Goal: Information Seeking & Learning: Learn about a topic

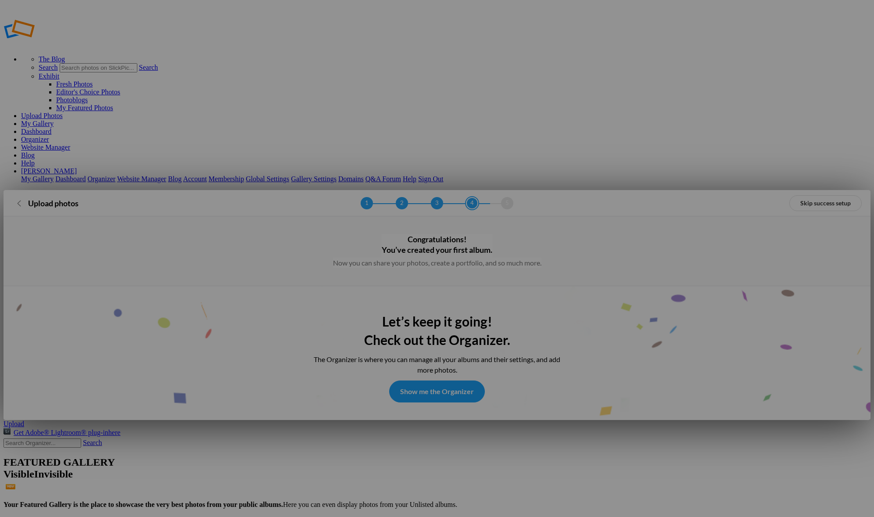
type input "Album-2025-08-20-145"
click at [417, 380] on link "Show me the Organizer" at bounding box center [437, 391] width 96 height 22
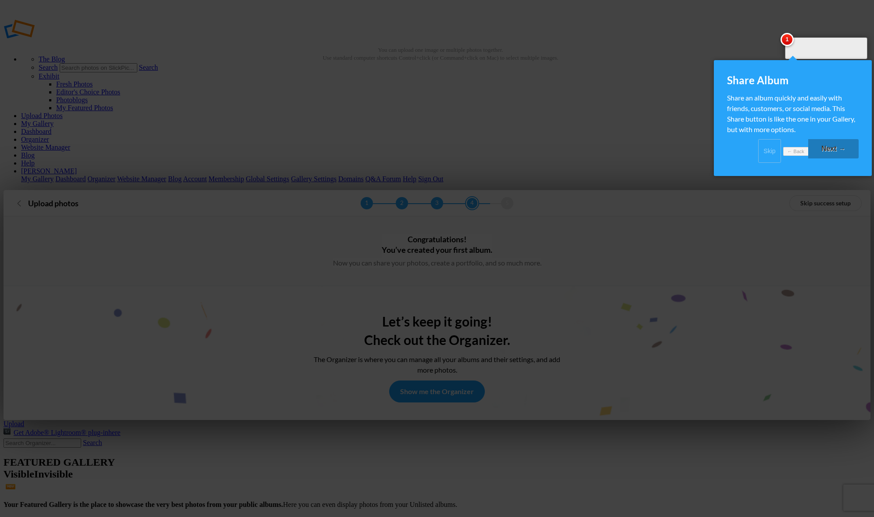
click at [725, 154] on div "Share Album Share an album quickly and easily with friends, customers, or socia…" at bounding box center [792, 118] width 158 height 116
click at [758, 156] on link "Skip" at bounding box center [769, 151] width 23 height 24
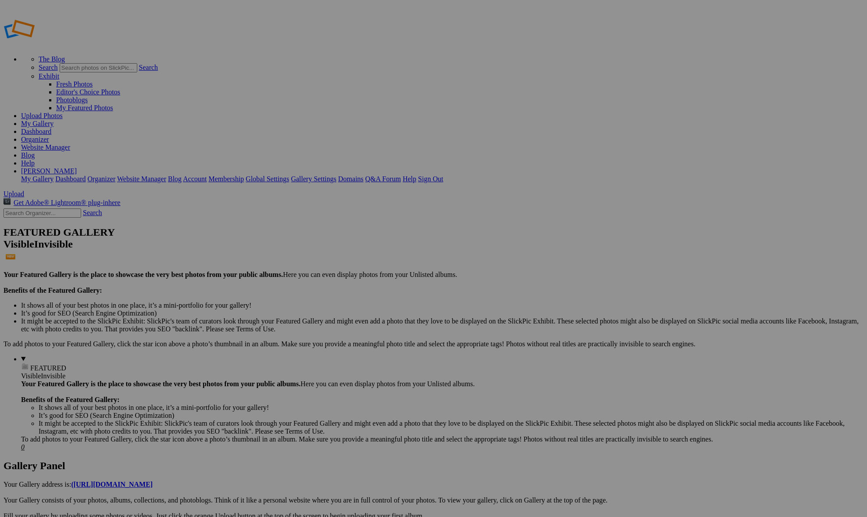
click at [70, 143] on link "Website Manager" at bounding box center [45, 146] width 49 height 7
click at [51, 128] on link "Dashboard" at bounding box center [36, 131] width 30 height 7
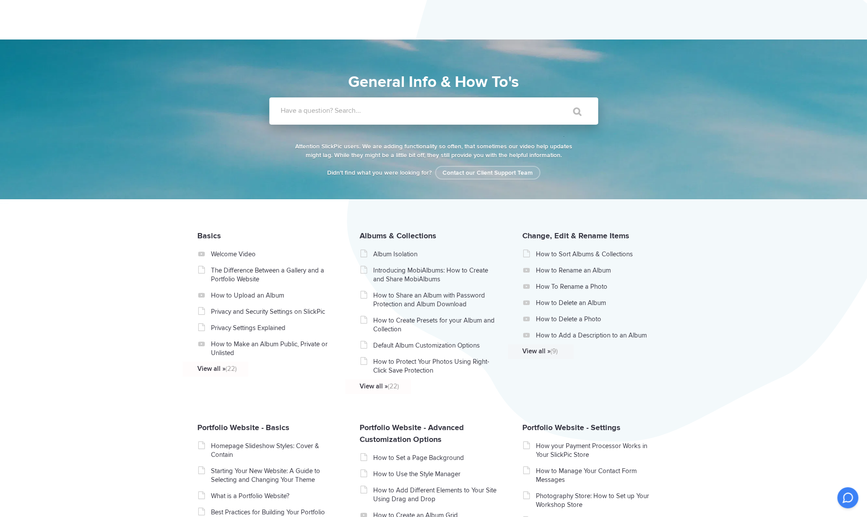
click at [290, 112] on label "Have a question? Search..." at bounding box center [445, 110] width 329 height 9
click at [290, 112] on input "Have a question? Search..." at bounding box center [415, 110] width 293 height 27
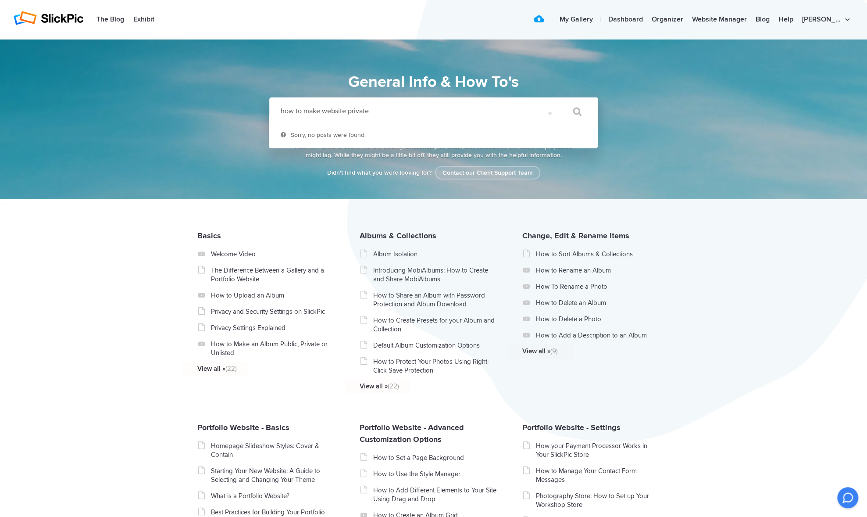
type input "how to make website private"
click at [555, 101] on input "" at bounding box center [573, 111] width 37 height 21
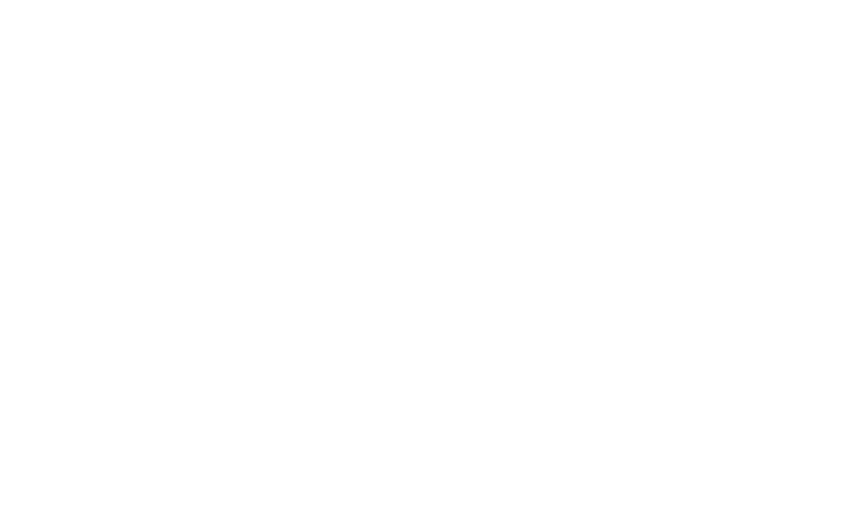
click at [0, 0] on html at bounding box center [0, 0] width 0 height 0
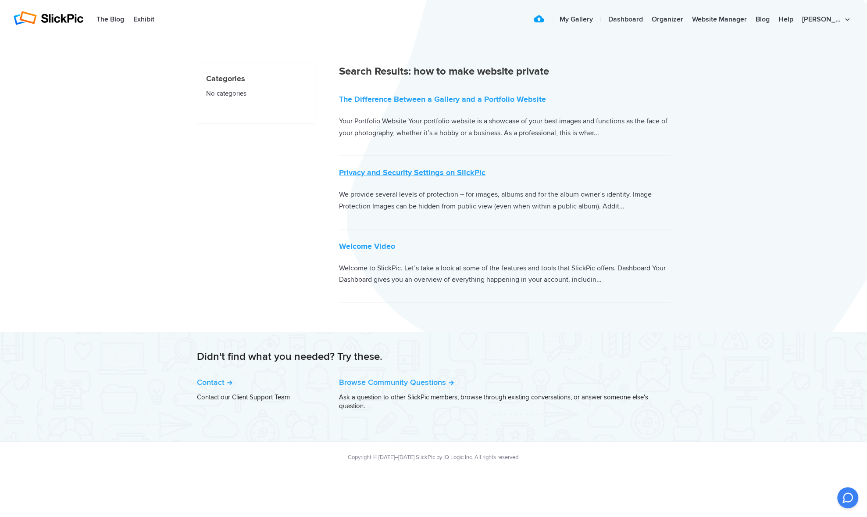
click at [424, 170] on link "Privacy and Security Settings on SlickPic" at bounding box center [412, 173] width 146 height 10
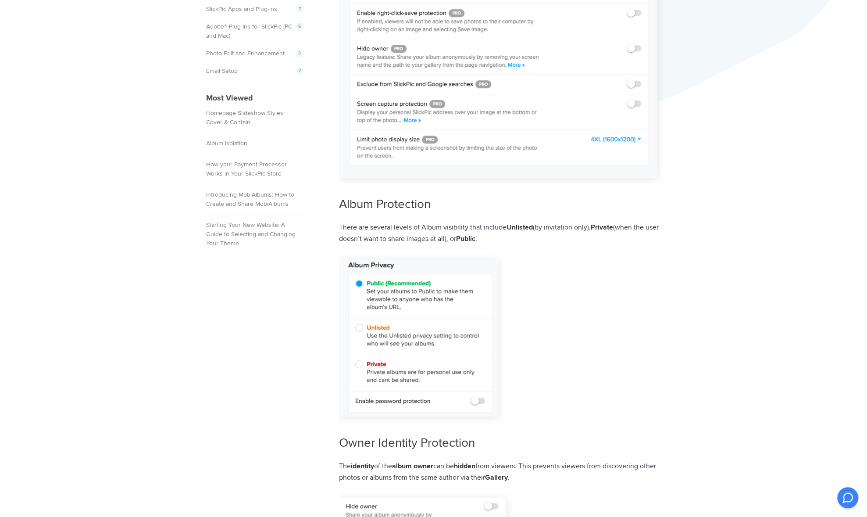
scroll to position [336, 0]
click at [358, 365] on img at bounding box center [419, 335] width 160 height 157
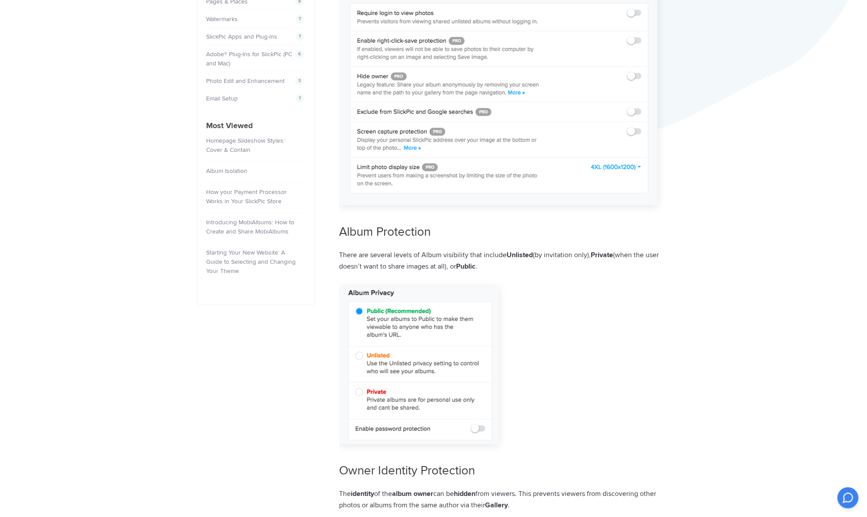
scroll to position [307, 0]
click at [359, 356] on img at bounding box center [419, 364] width 160 height 157
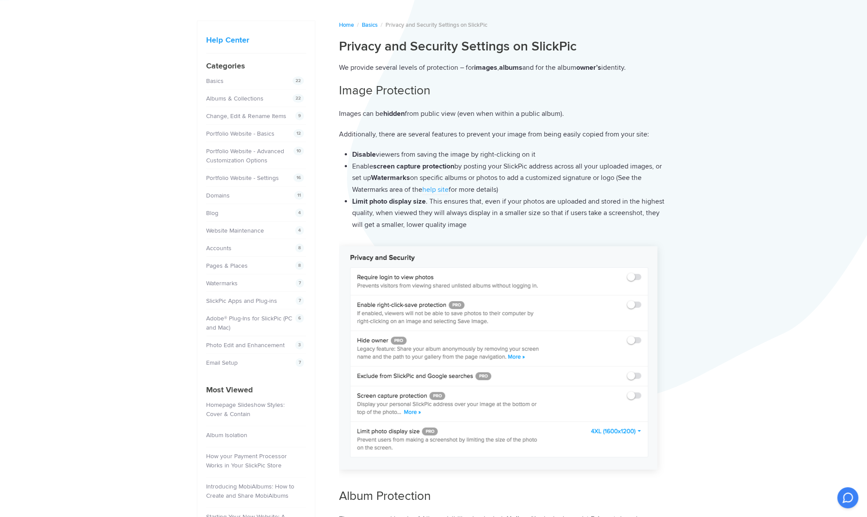
scroll to position [42, 0]
click at [635, 278] on img at bounding box center [498, 358] width 318 height 223
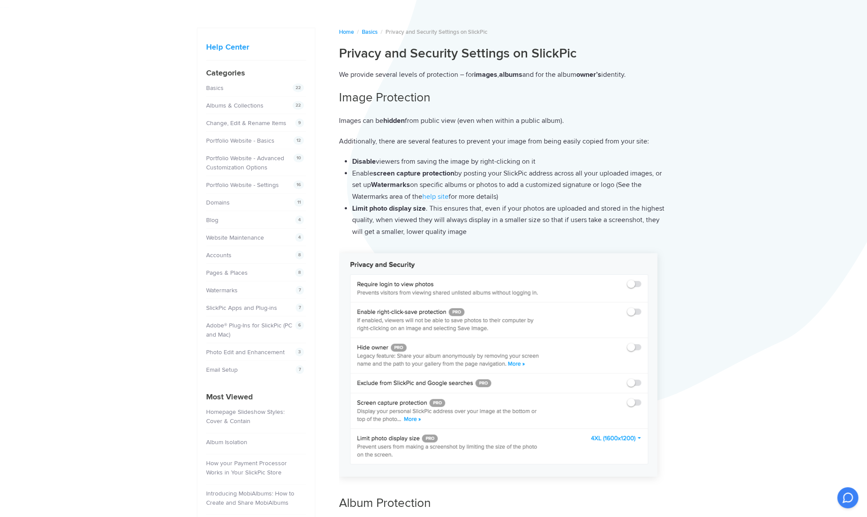
scroll to position [43, 0]
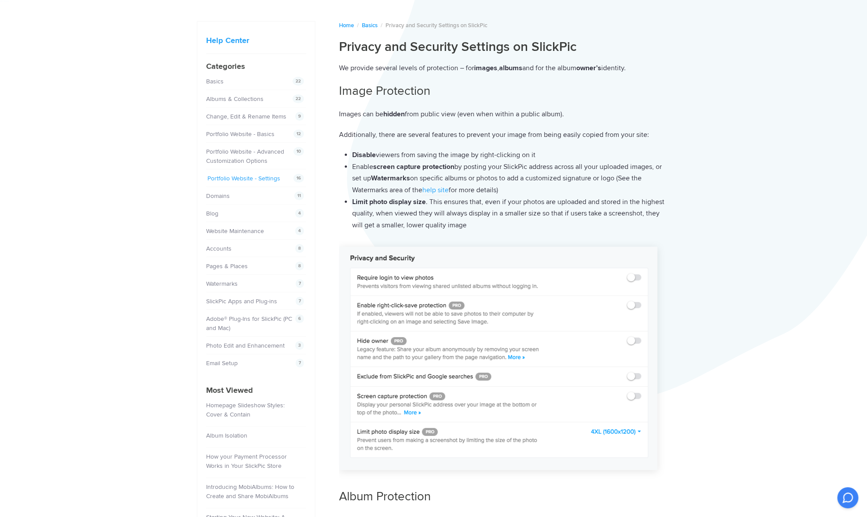
click at [245, 175] on link "Portfolio Website - Settings" at bounding box center [243, 178] width 73 height 7
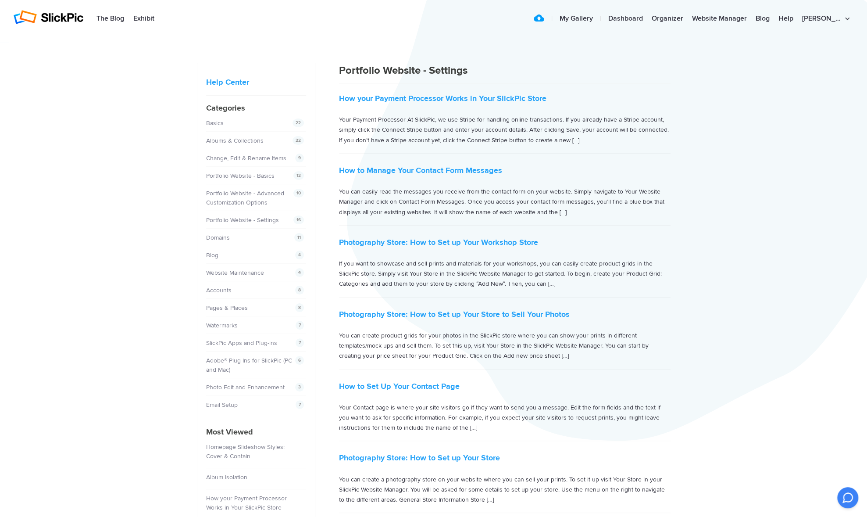
scroll to position [2, 0]
click at [229, 136] on link "Albums & Collections" at bounding box center [235, 139] width 57 height 7
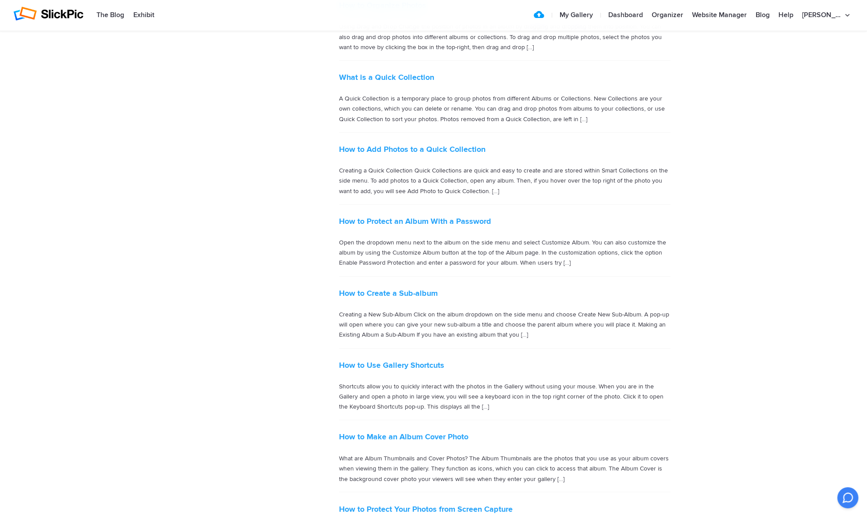
scroll to position [823, 0]
click at [406, 216] on link "How to Protect an Album With a Password" at bounding box center [415, 221] width 152 height 10
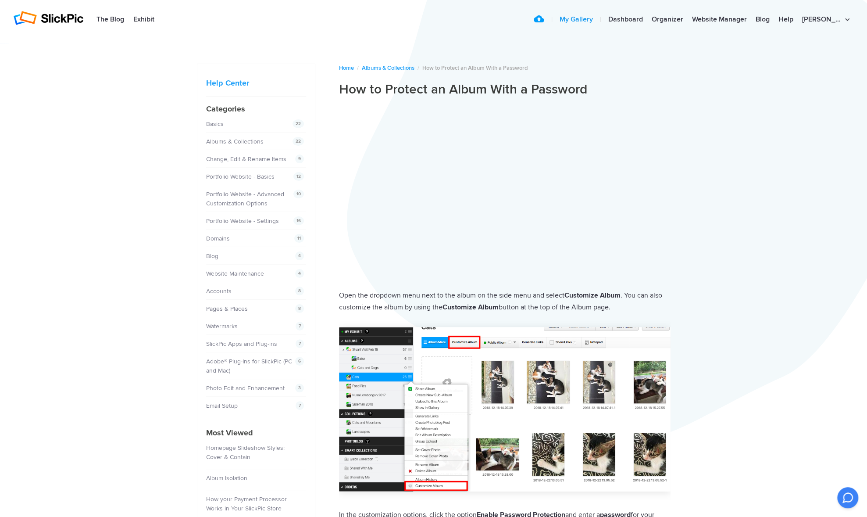
click at [596, 22] on link "My Gallery" at bounding box center [576, 20] width 42 height 18
